Goal: Task Accomplishment & Management: Manage account settings

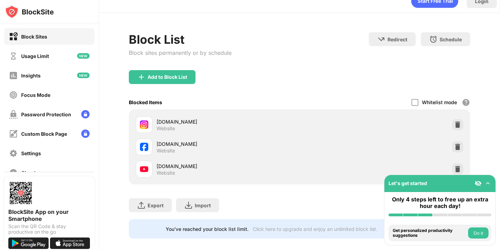
scroll to position [12, 0]
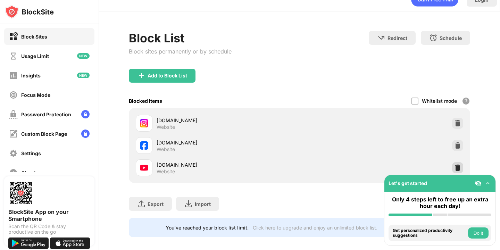
click at [455, 165] on img at bounding box center [457, 167] width 7 height 7
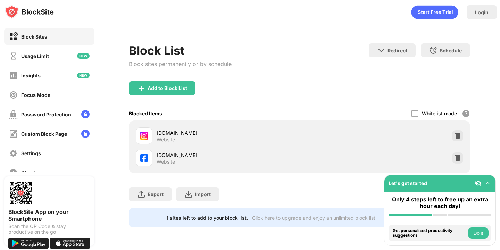
scroll to position [0, 0]
click at [177, 84] on div "Add to Block List" at bounding box center [162, 88] width 67 height 14
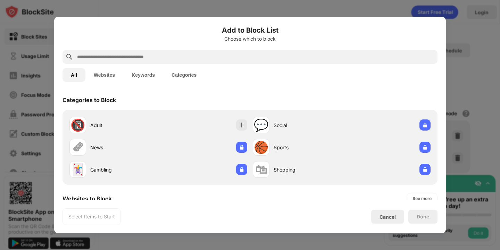
click at [187, 59] on input "text" at bounding box center [255, 57] width 358 height 8
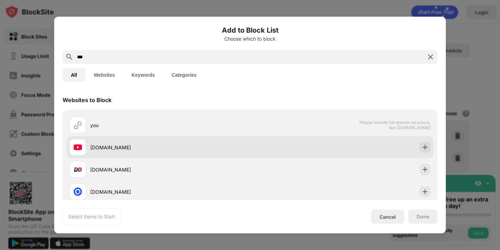
type input "***"
click at [331, 151] on div "[DOMAIN_NAME]" at bounding box center [250, 147] width 366 height 22
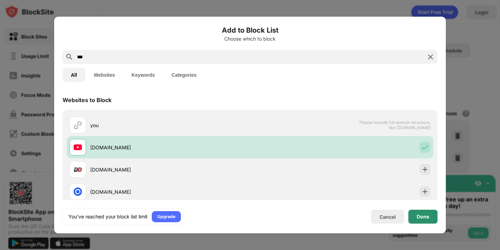
click at [425, 219] on div "Done" at bounding box center [422, 217] width 29 height 14
